Goal: Book appointment/travel/reservation

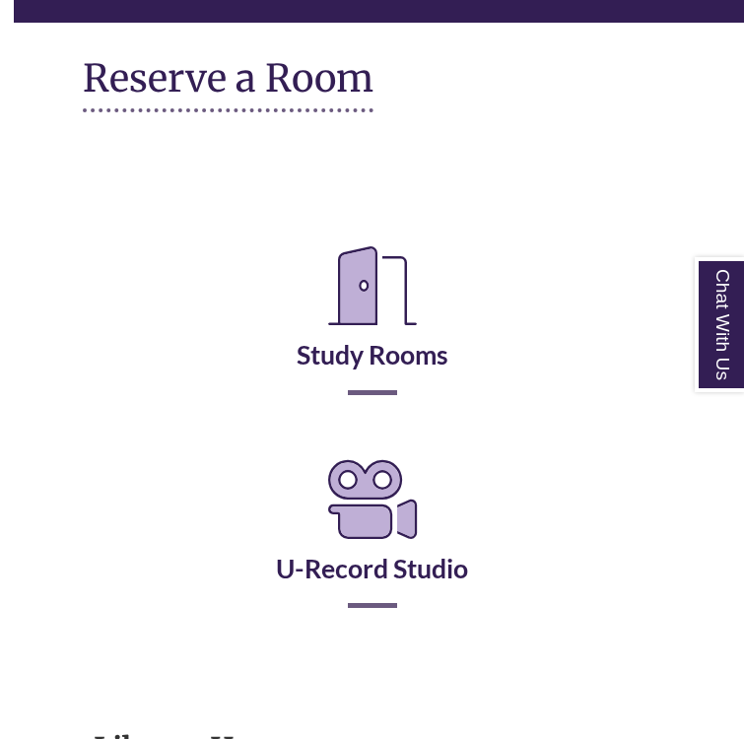
scroll to position [232, 0]
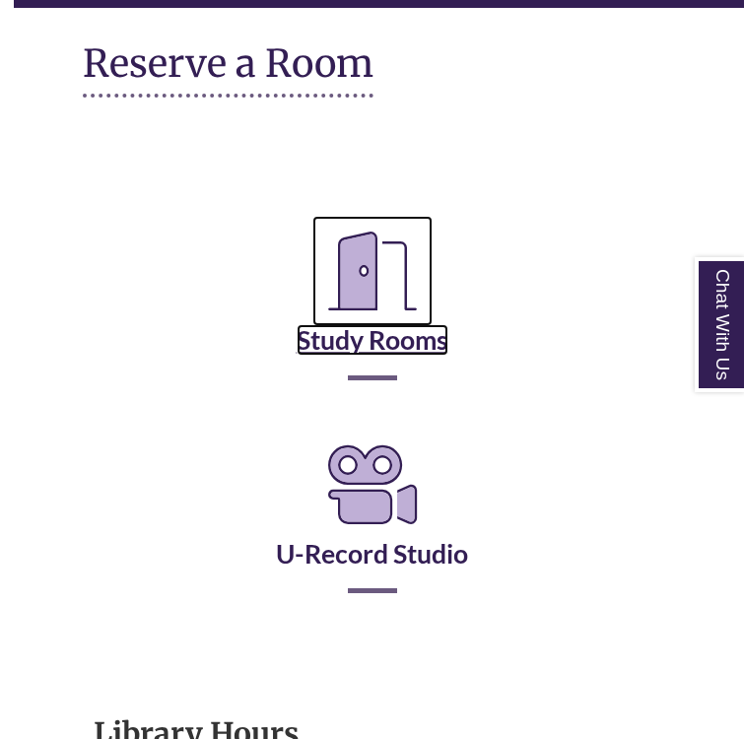
click at [387, 348] on link "Study Rooms" at bounding box center [372, 315] width 152 height 81
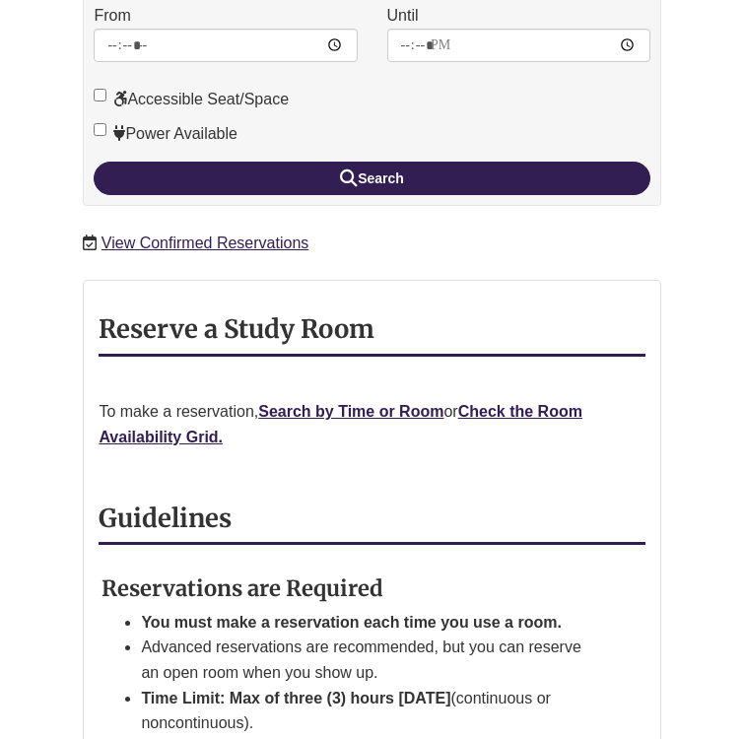
scroll to position [646, 0]
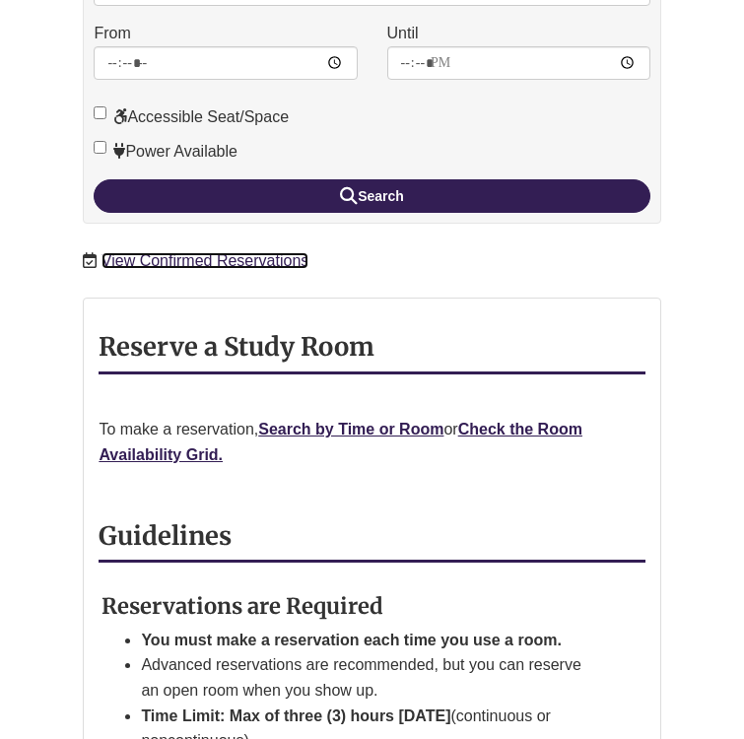
click at [268, 252] on link "View Confirmed Reservations" at bounding box center [204, 260] width 207 height 17
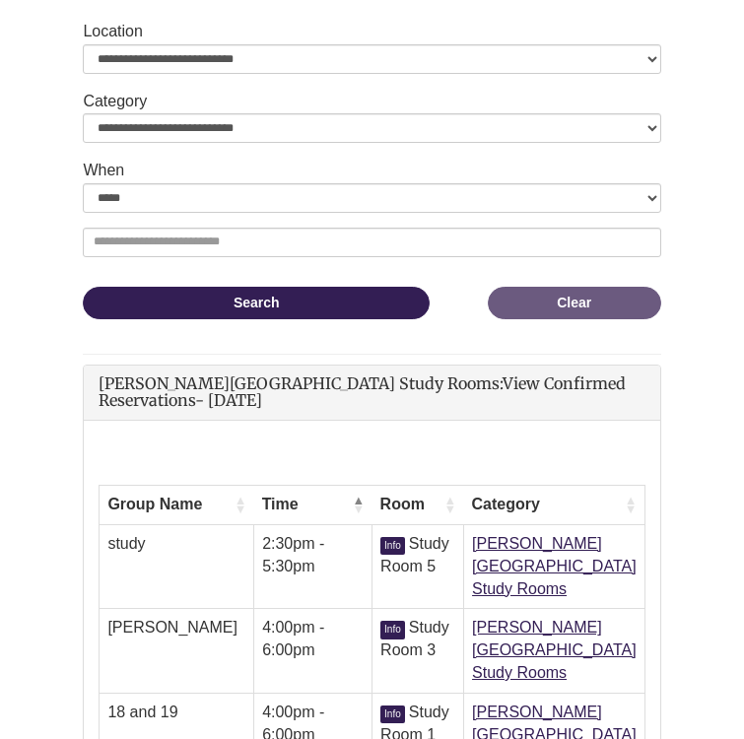
scroll to position [194, 0]
